Goal: Task Accomplishment & Management: Manage account settings

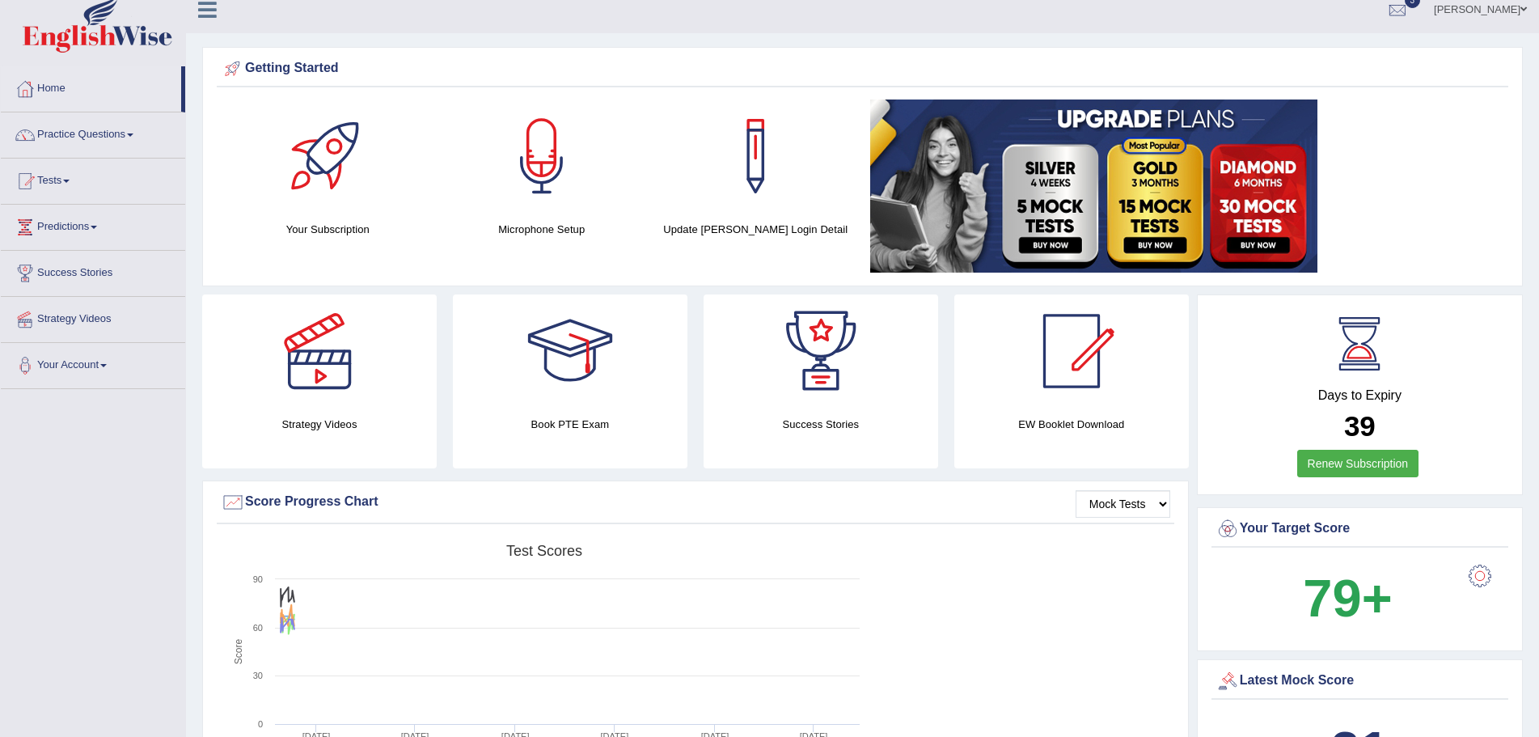
scroll to position [485, 0]
